Goal: Transaction & Acquisition: Purchase product/service

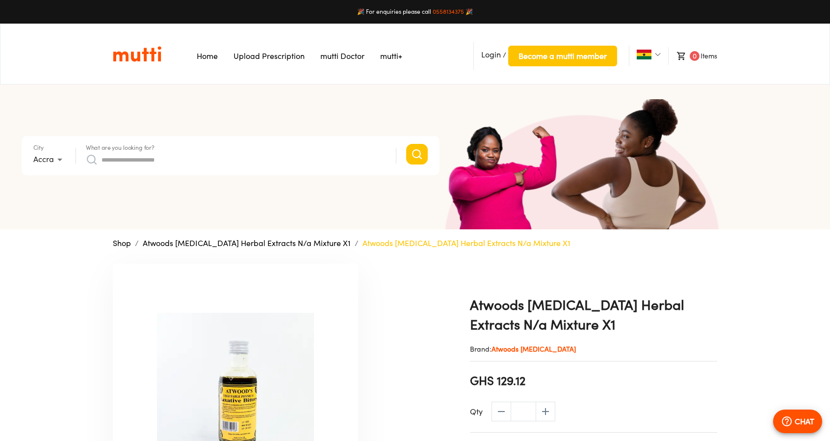
click at [188, 157] on input "What are you looking for?" at bounding box center [244, 160] width 285 height 16
click at [148, 156] on input "What are you looking for?" at bounding box center [244, 160] width 285 height 16
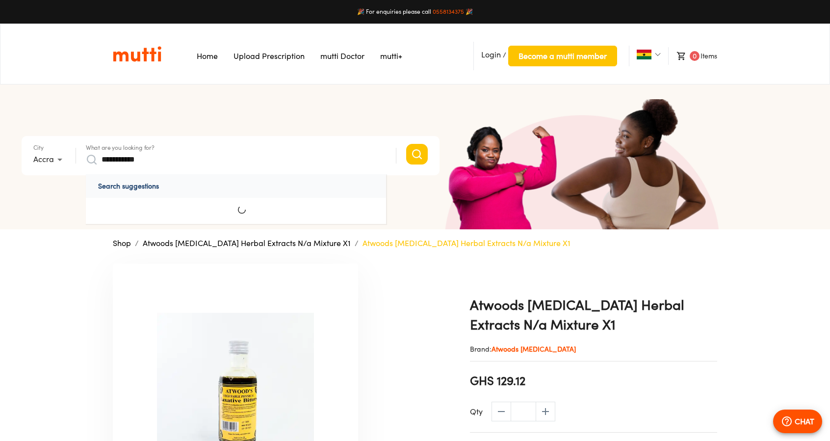
type input "**********"
click at [406, 144] on button "Search" at bounding box center [417, 154] width 22 height 21
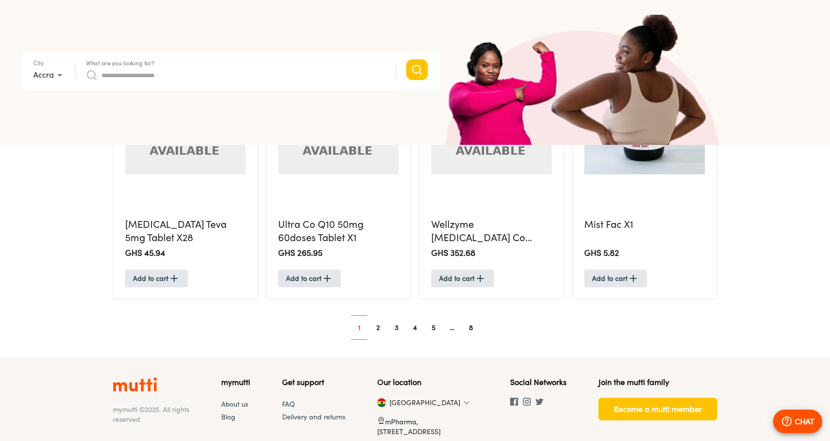
scroll to position [942, 0]
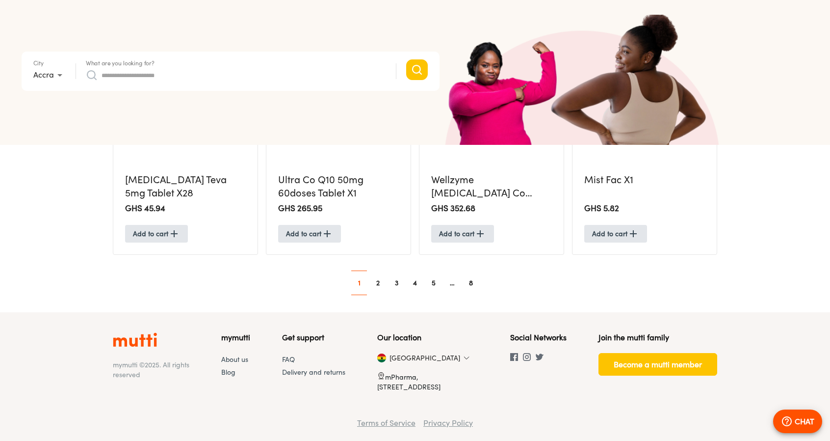
click at [379, 286] on link "2" at bounding box center [378, 283] width 16 height 16
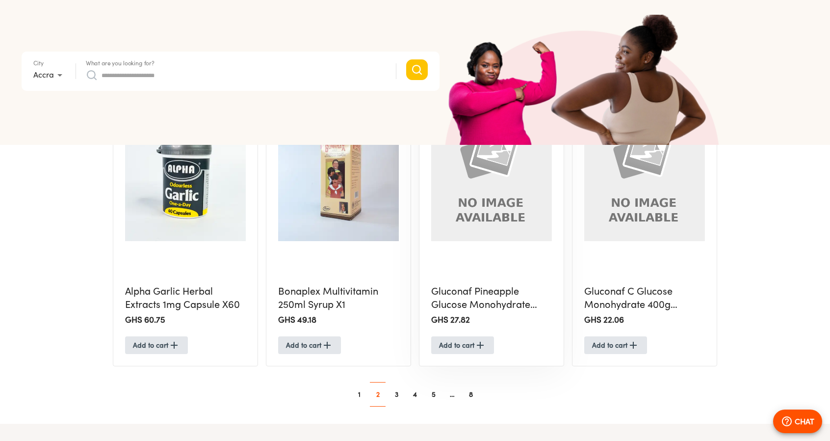
scroll to position [942, 0]
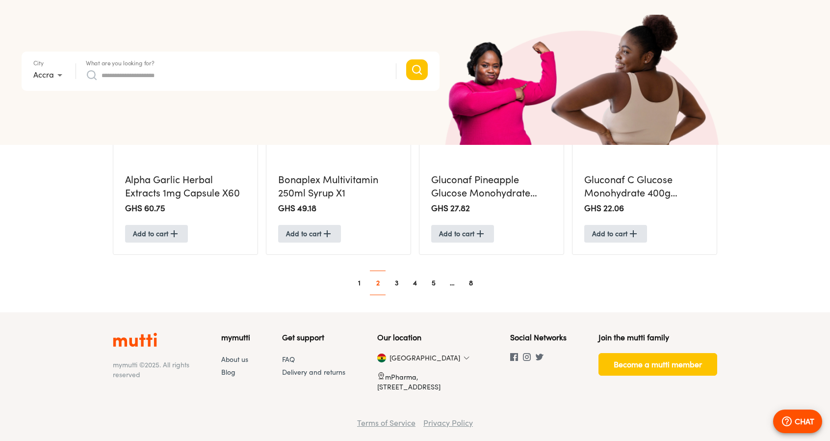
click at [398, 281] on link "3" at bounding box center [397, 283] width 16 height 16
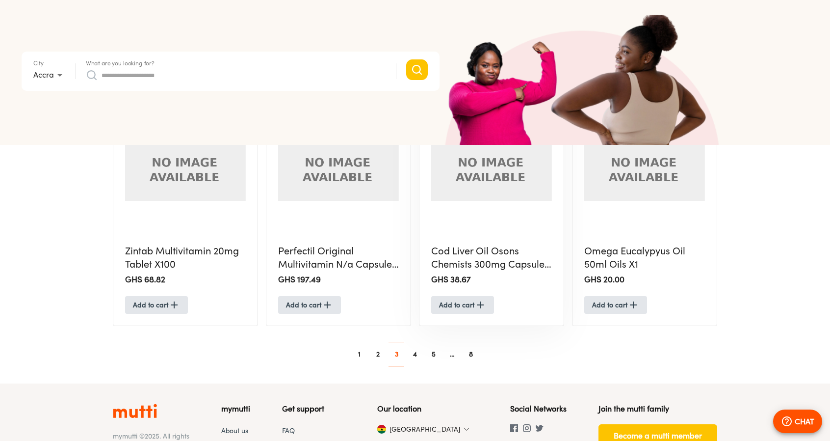
scroll to position [883, 0]
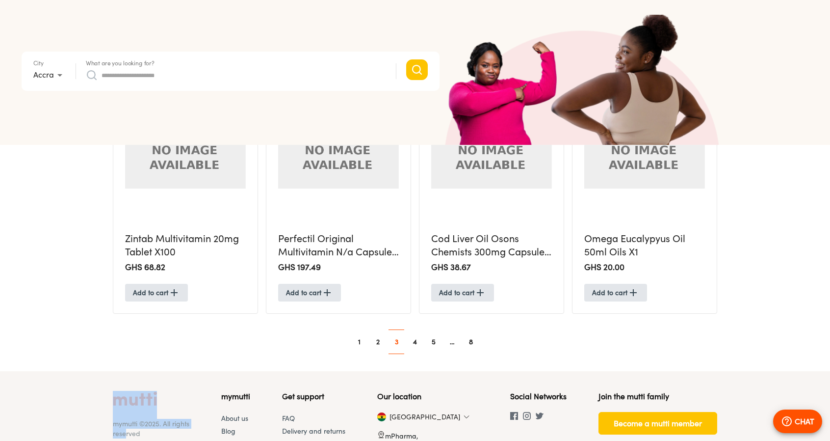
drag, startPoint x: 122, startPoint y: 428, endPoint x: 417, endPoint y: 363, distance: 302.7
click at [178, 397] on div "mymutti © 2025 . All rights reserved" at bounding box center [151, 424] width 77 height 67
click at [415, 341] on link "4" at bounding box center [415, 342] width 16 height 16
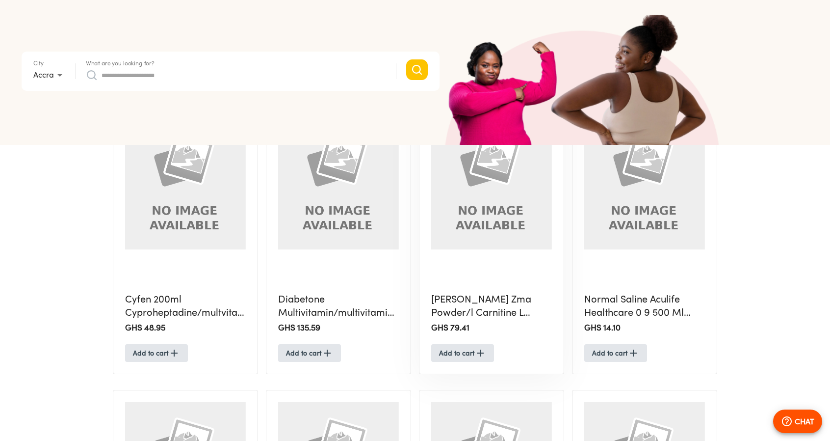
scroll to position [540, 0]
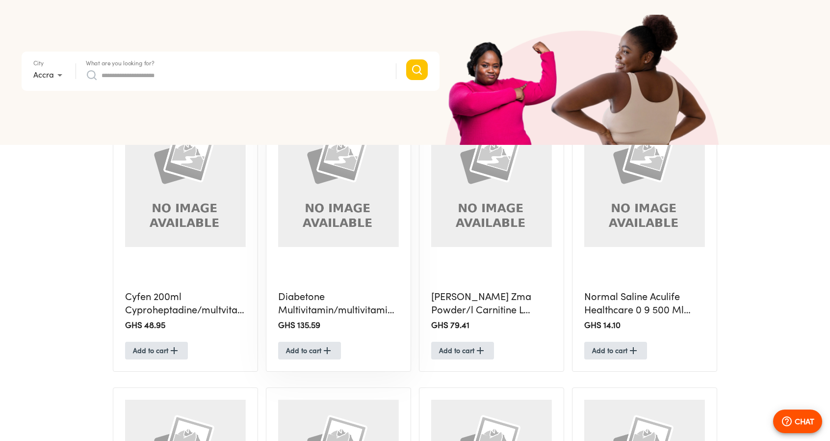
click at [357, 308] on h5 "Diabetone Multivitamin/multivitamin 50/700 G Tablet X30" at bounding box center [338, 303] width 121 height 26
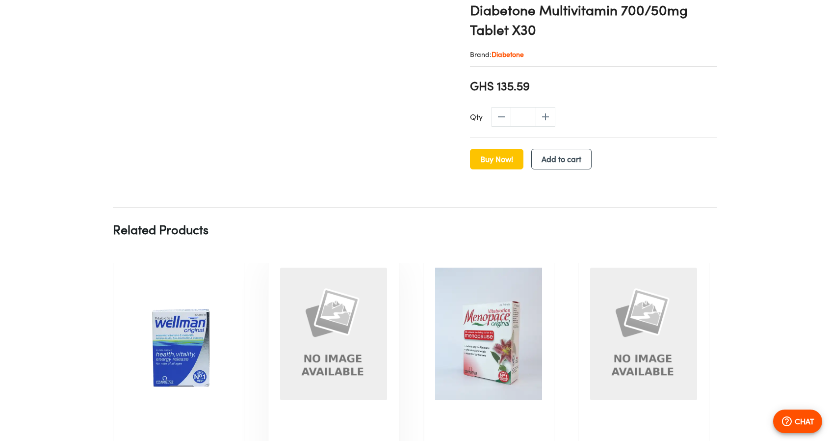
scroll to position [8, 0]
click at [206, 326] on img at bounding box center [178, 333] width 107 height 133
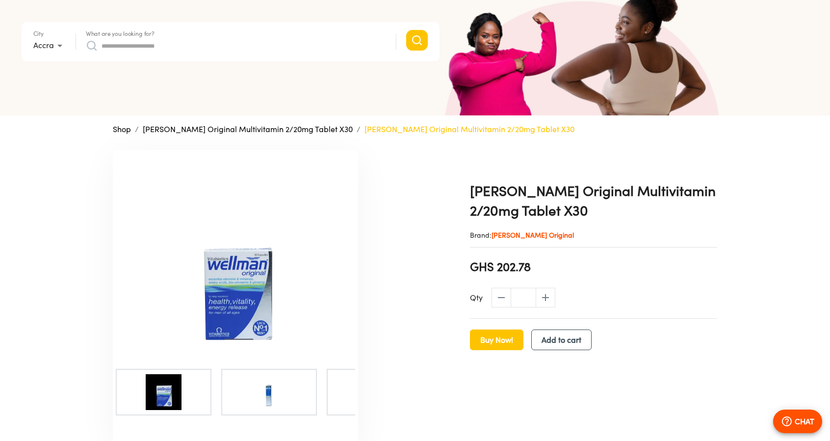
scroll to position [33, 0]
